Goal: Browse casually

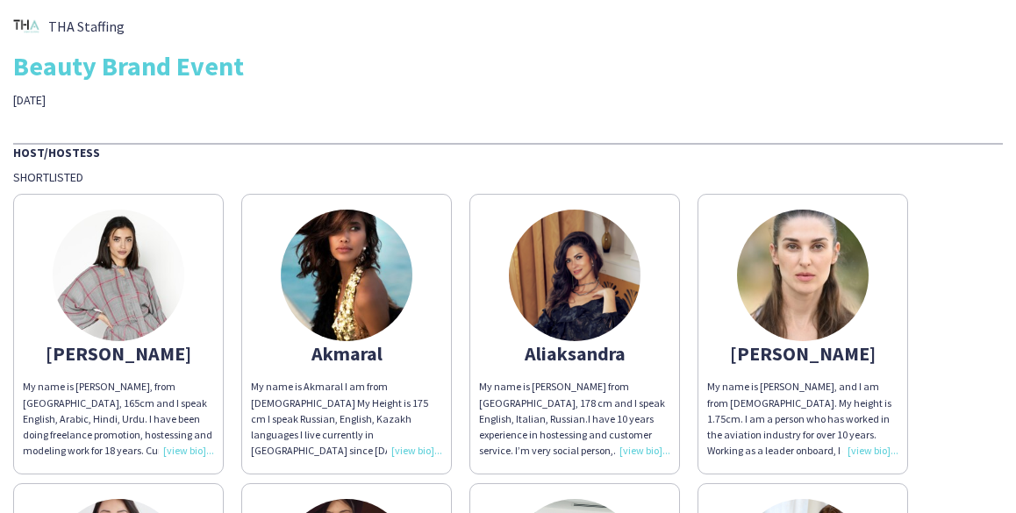
click at [125, 272] on img at bounding box center [119, 276] width 132 height 132
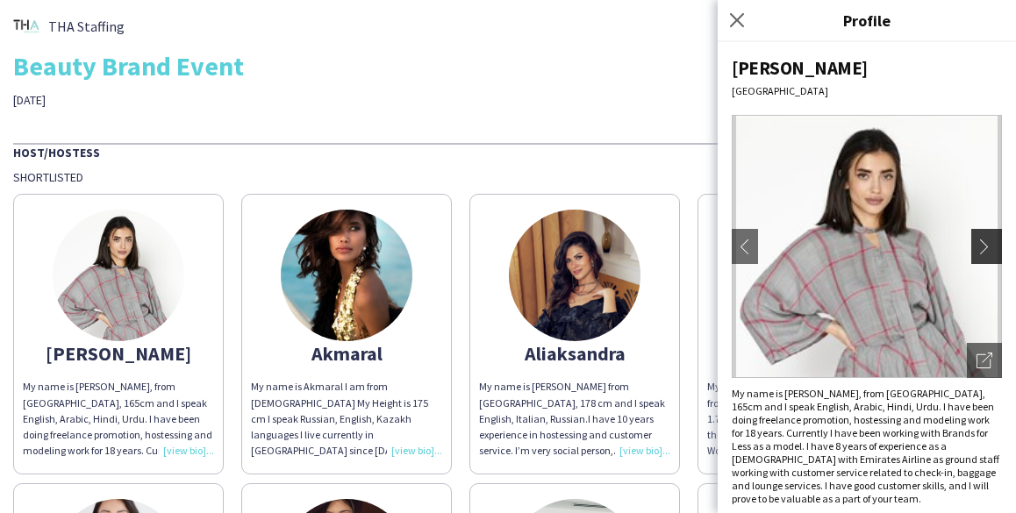
click at [977, 246] on app-icon "chevron-right" at bounding box center [989, 247] width 25 height 16
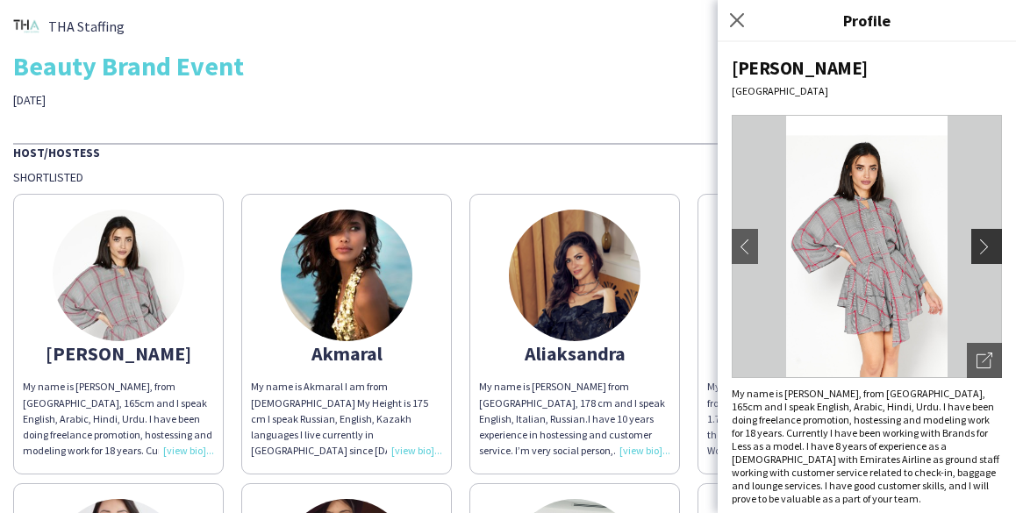
click at [977, 244] on app-icon "chevron-right" at bounding box center [989, 247] width 25 height 16
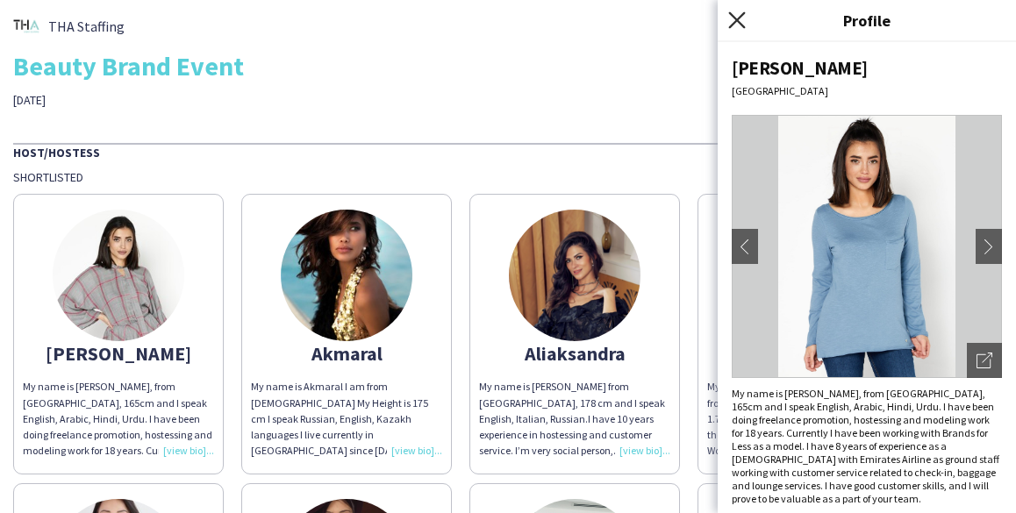
click at [736, 18] on icon at bounding box center [736, 19] width 17 height 17
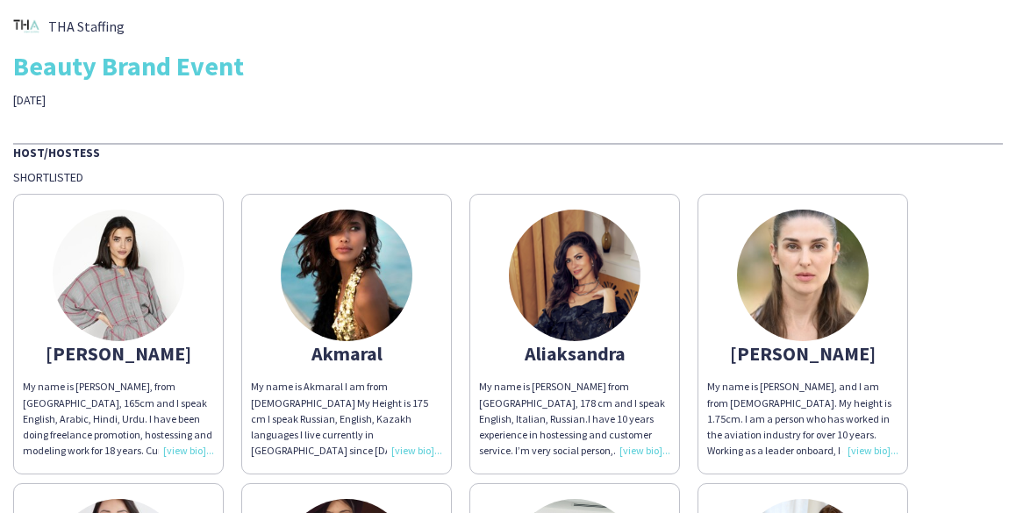
click at [338, 272] on img at bounding box center [347, 276] width 132 height 132
click at [371, 315] on img at bounding box center [347, 276] width 132 height 132
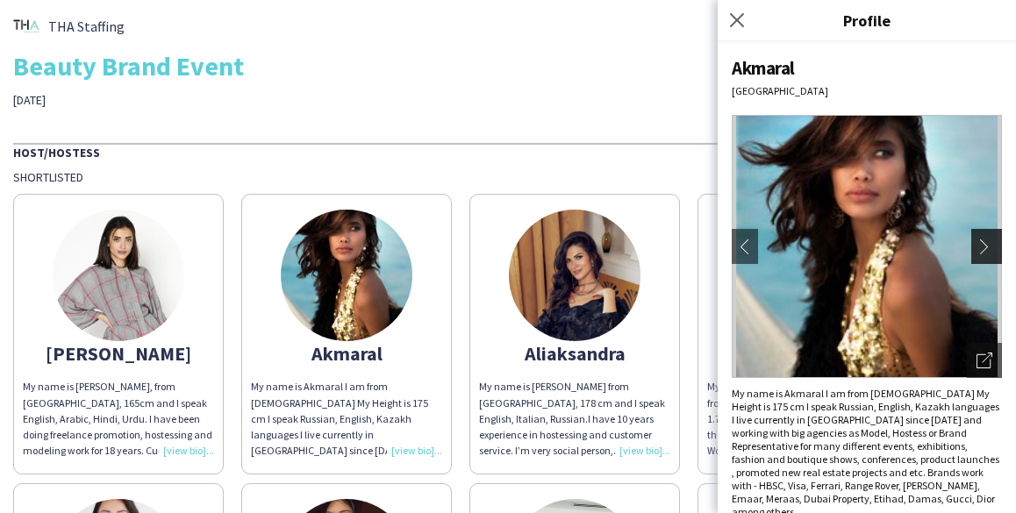
click at [989, 242] on app-icon "chevron-right" at bounding box center [989, 247] width 25 height 16
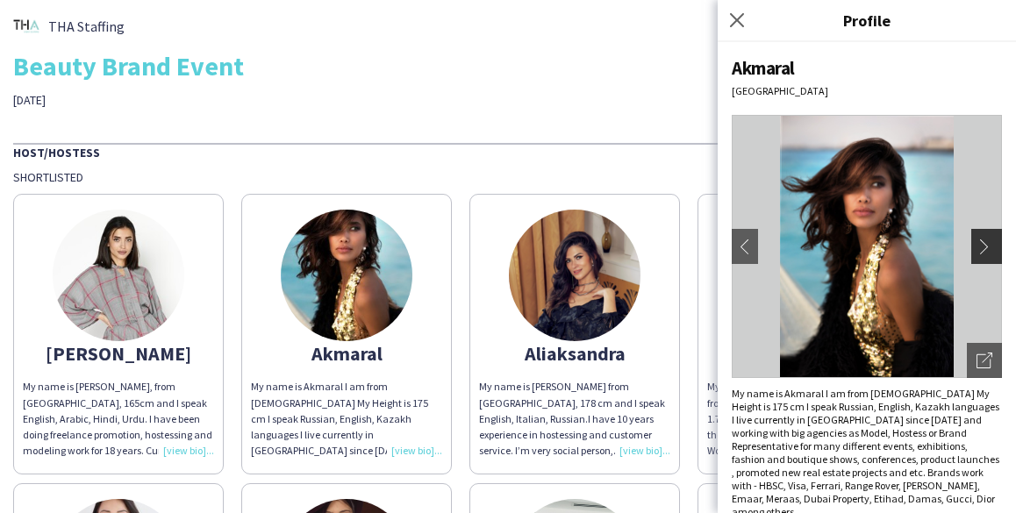
click at [990, 242] on app-icon "chevron-right" at bounding box center [989, 247] width 25 height 16
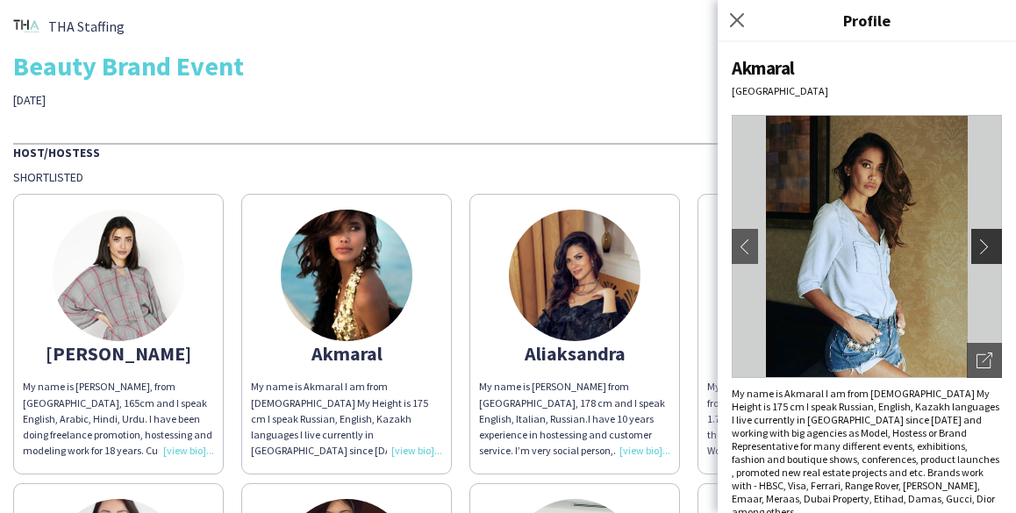
click at [985, 244] on app-icon "chevron-right" at bounding box center [989, 247] width 25 height 16
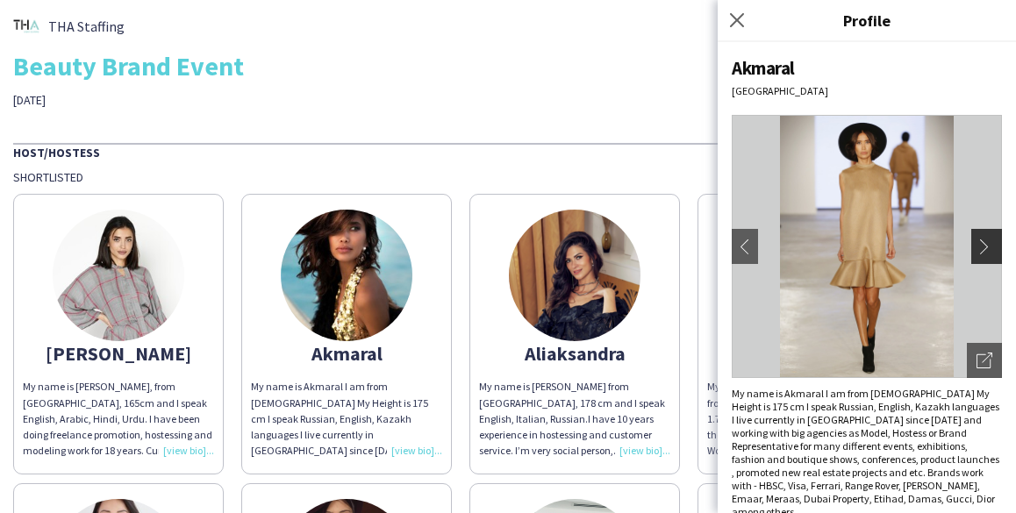
click at [985, 245] on app-icon "chevron-right" at bounding box center [989, 247] width 25 height 16
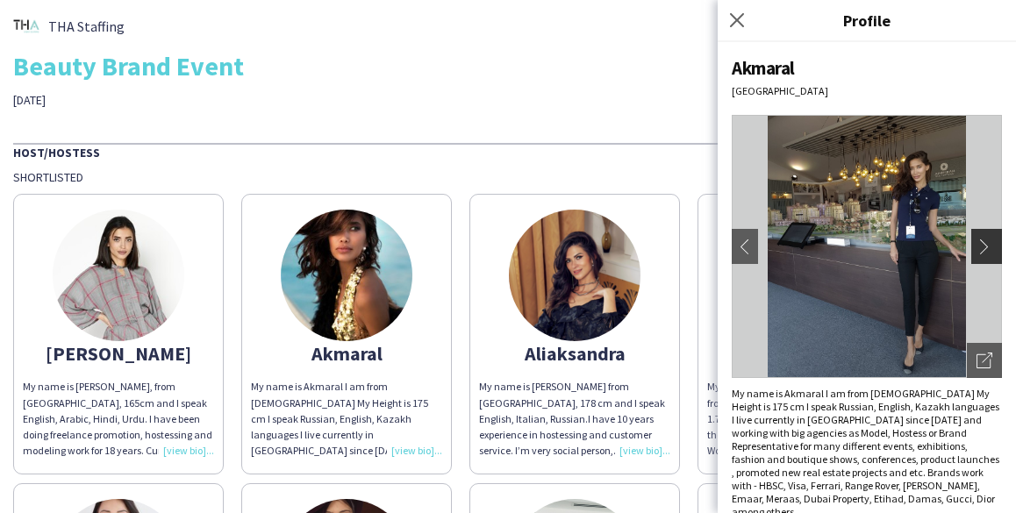
click at [985, 245] on app-icon "chevron-right" at bounding box center [989, 247] width 25 height 16
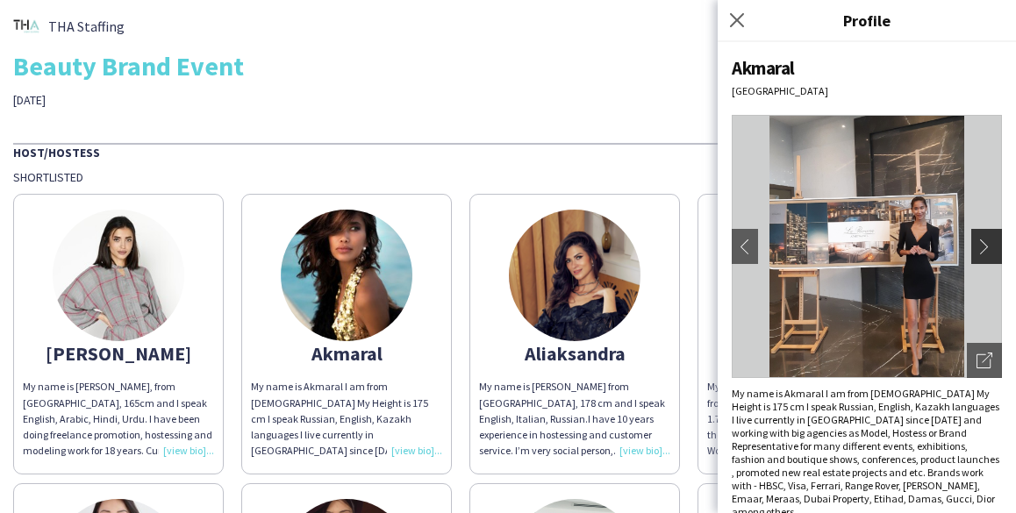
click at [985, 245] on app-icon "chevron-right" at bounding box center [989, 247] width 25 height 16
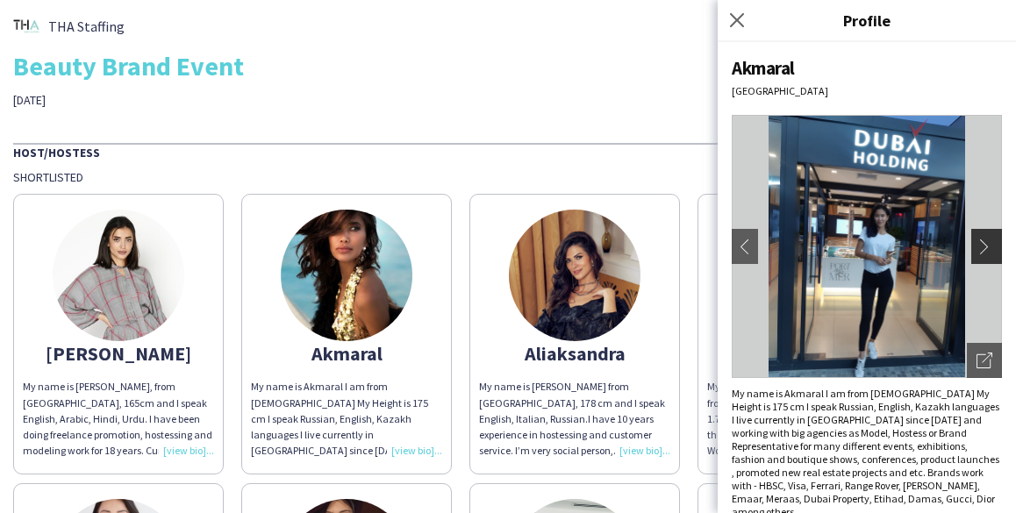
click at [985, 245] on app-icon "chevron-right" at bounding box center [989, 247] width 25 height 16
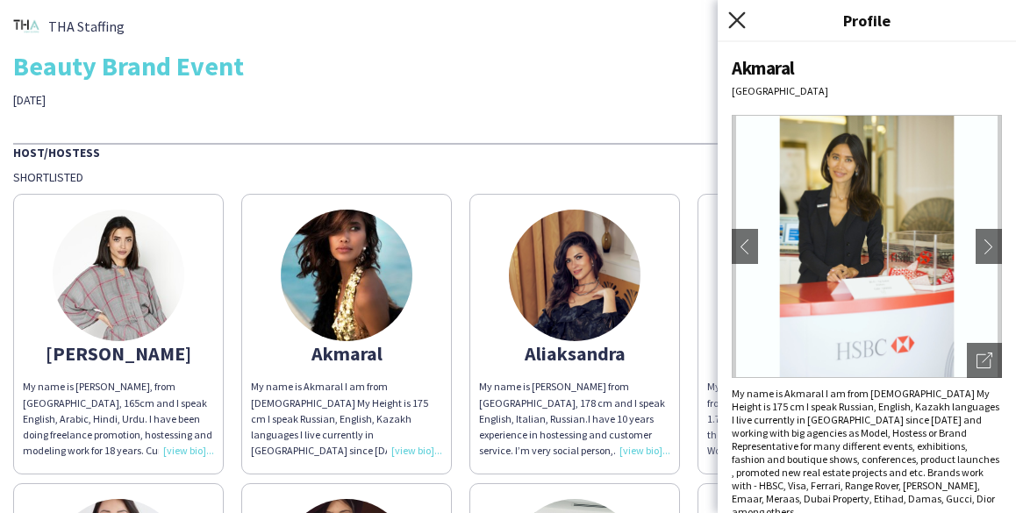
click at [736, 22] on icon at bounding box center [736, 19] width 17 height 17
